Goal: Task Accomplishment & Management: Use online tool/utility

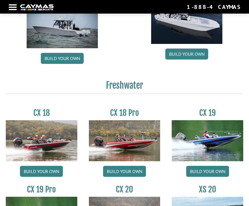
scroll to position [366, 0]
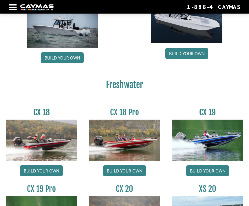
click at [51, 58] on link "Build your own" at bounding box center [62, 57] width 43 height 11
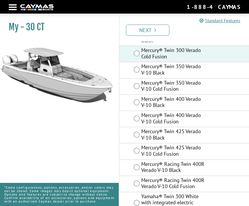
scroll to position [54, 0]
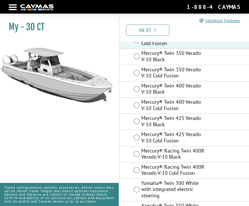
click at [159, 30] on link "Next" at bounding box center [147, 30] width 43 height 11
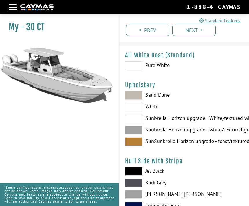
scroll to position [0, 0]
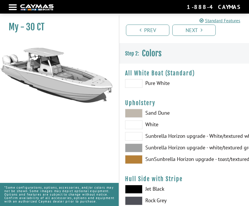
click at [165, 161] on label "SunSunbrella Horizon upgrade - toast/textured toast accent" at bounding box center [184, 159] width 118 height 9
click at [143, 162] on label "SunSunbrella Horizon upgrade - toast/textured toast accent" at bounding box center [184, 159] width 118 height 9
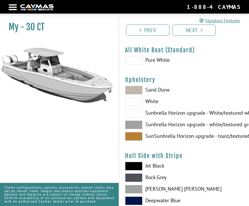
scroll to position [30, 0]
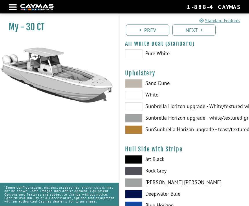
click at [140, 131] on span at bounding box center [133, 130] width 17 height 9
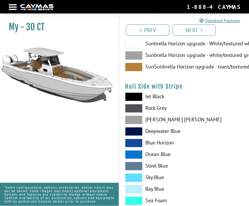
scroll to position [93, 0]
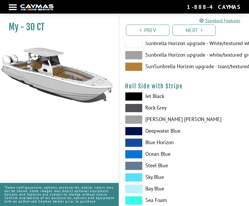
click at [163, 121] on label "[PERSON_NAME] [PERSON_NAME]" at bounding box center [184, 119] width 118 height 9
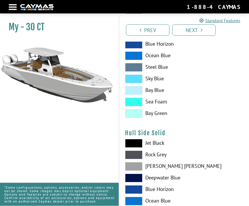
scroll to position [198, 0]
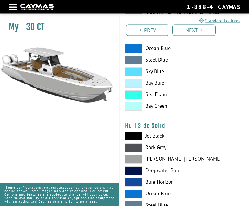
click at [143, 157] on label "[PERSON_NAME] [PERSON_NAME]" at bounding box center [184, 159] width 118 height 9
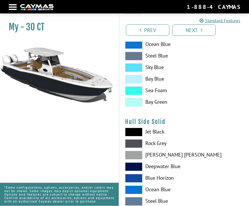
scroll to position [212, 0]
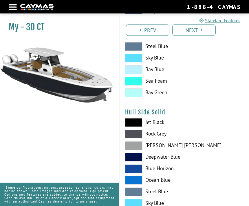
click at [143, 148] on label "[PERSON_NAME] [PERSON_NAME]" at bounding box center [184, 146] width 118 height 9
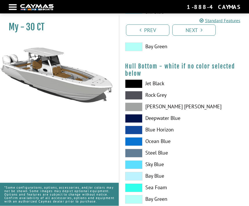
scroll to position [404, 0]
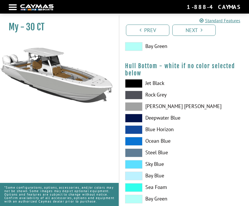
click at [142, 99] on span at bounding box center [133, 95] width 17 height 9
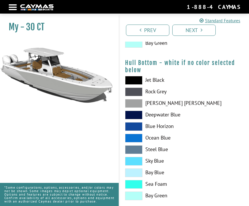
scroll to position [410, 0]
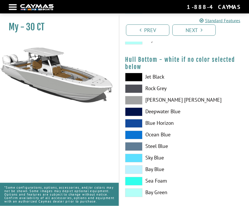
click at [141, 92] on span at bounding box center [133, 89] width 17 height 9
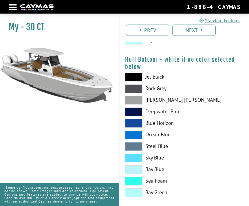
click at [139, 90] on span at bounding box center [133, 88] width 17 height 9
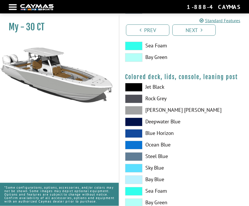
scroll to position [693, 0]
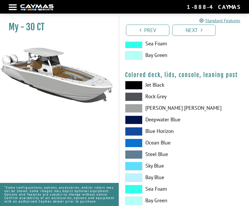
click at [201, 28] on icon "Pagination" at bounding box center [201, 29] width 2 height 5
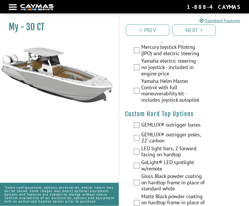
scroll to position [0, 0]
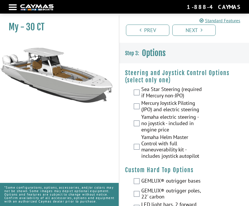
click at [141, 105] on label "Mercury Joystick Piloting (JPO) and electric steering" at bounding box center [173, 107] width 64 height 14
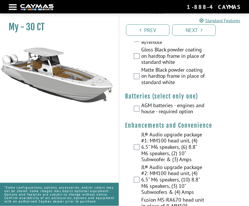
scroll to position [183, 0]
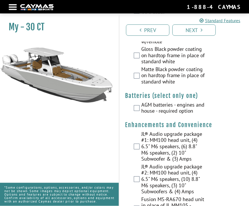
click at [142, 103] on label "AGM batteries - engines and house - required option" at bounding box center [173, 109] width 64 height 14
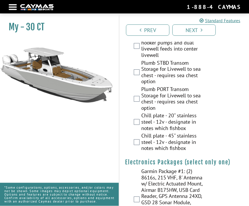
scroll to position [1162, 0]
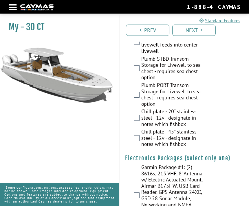
click at [141, 164] on label "Garmin Package #1: (2) 8616s, 215 VHF, 8' Antenna w/ Electric Actuated Mount, A…" at bounding box center [173, 196] width 64 height 64
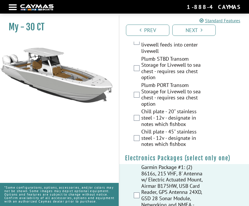
click at [203, 30] on link "Next" at bounding box center [193, 30] width 43 height 11
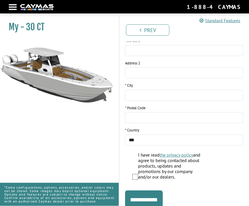
scroll to position [207, 0]
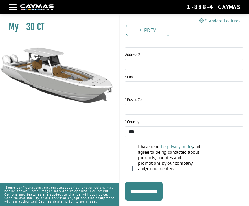
click at [156, 196] on input "**********" at bounding box center [144, 191] width 38 height 19
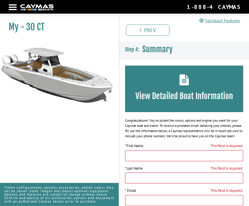
scroll to position [0, 0]
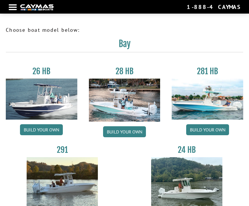
scroll to position [384, 0]
